Goal: Navigation & Orientation: Find specific page/section

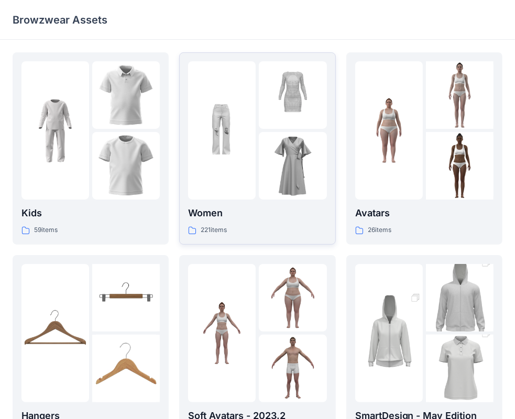
click at [264, 159] on img at bounding box center [293, 166] width 68 height 68
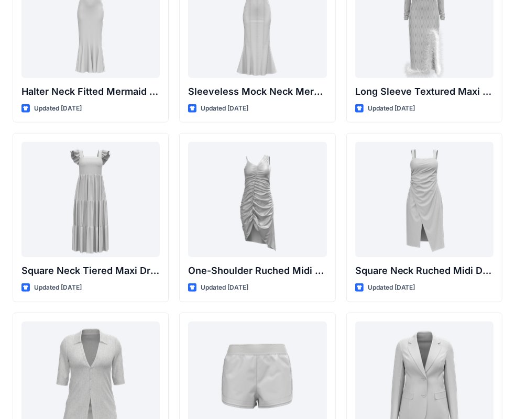
scroll to position [629, 0]
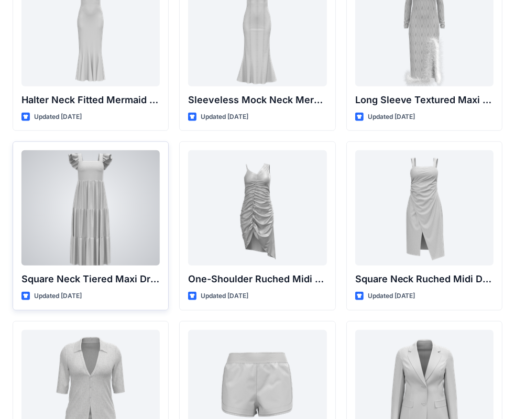
click at [60, 229] on div at bounding box center [90, 207] width 138 height 115
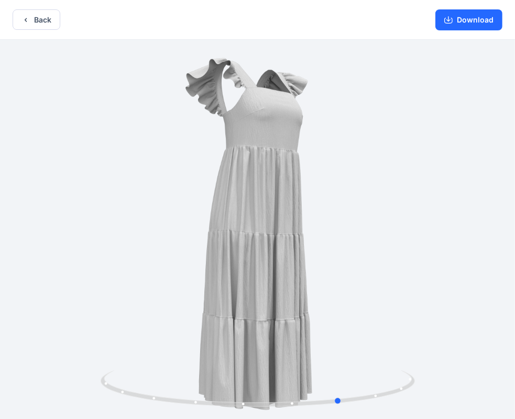
drag, startPoint x: 258, startPoint y: 403, endPoint x: 656, endPoint y: 405, distance: 397.7
click at [515, 405] on html "Back Download Version History" at bounding box center [257, 210] width 515 height 421
click at [36, 16] on button "Back" at bounding box center [37, 19] width 48 height 20
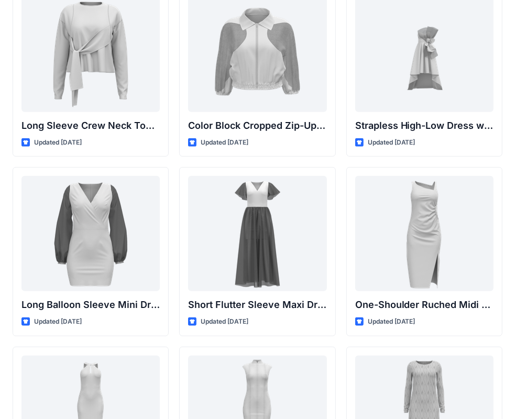
scroll to position [210, 0]
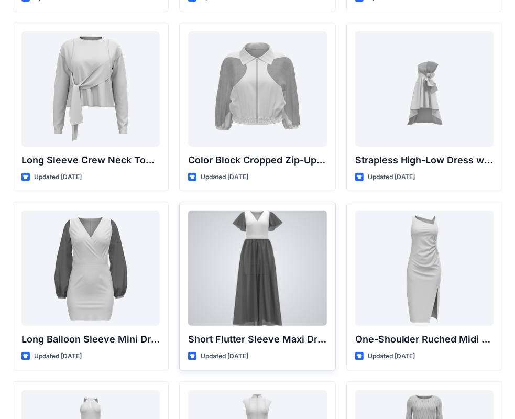
click at [277, 278] on div at bounding box center [257, 268] width 138 height 115
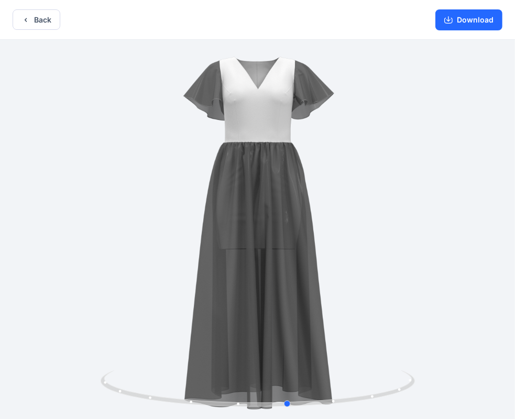
drag, startPoint x: 262, startPoint y: 404, endPoint x: 623, endPoint y: 386, distance: 362.0
click at [515, 386] on html "Back Download Version History" at bounding box center [257, 210] width 515 height 421
click at [45, 21] on button "Back" at bounding box center [37, 19] width 48 height 20
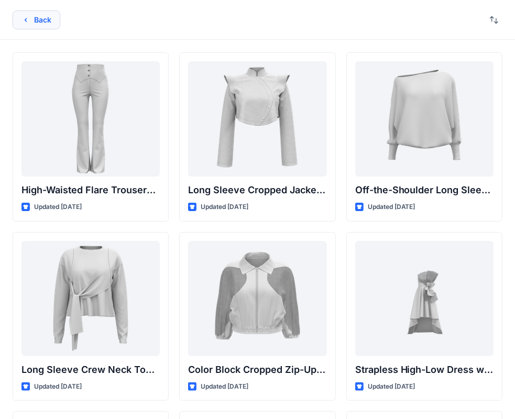
click at [32, 23] on button "Back" at bounding box center [37, 19] width 48 height 19
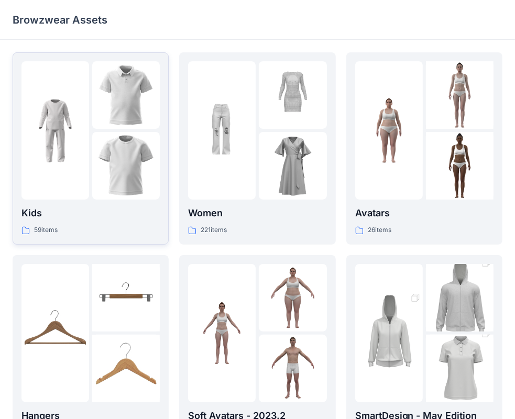
click at [50, 166] on div at bounding box center [55, 130] width 68 height 138
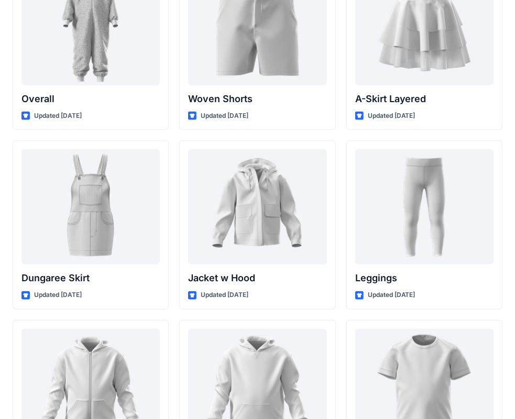
scroll to position [2828, 0]
